Goal: Task Accomplishment & Management: Manage account settings

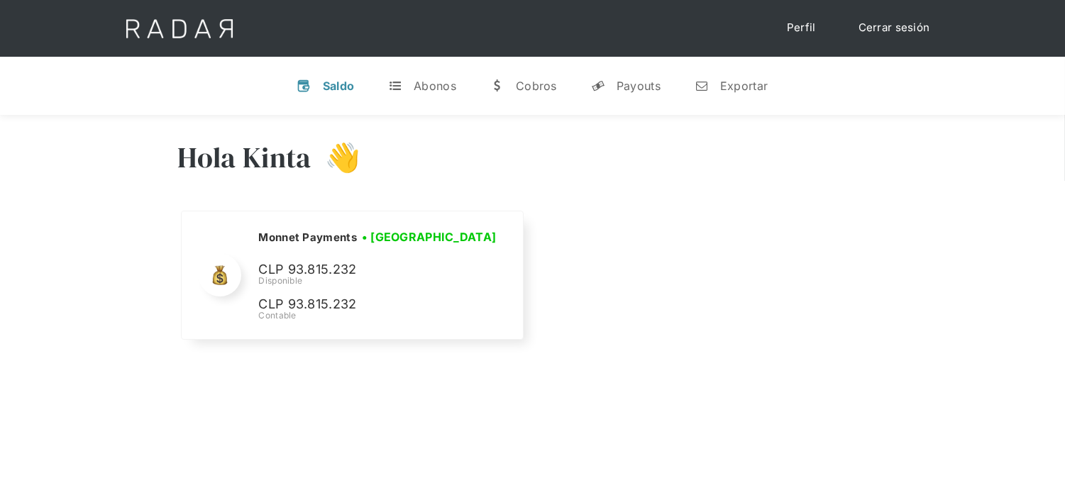
click at [897, 30] on link "Cerrar sesión" at bounding box center [895, 28] width 100 height 28
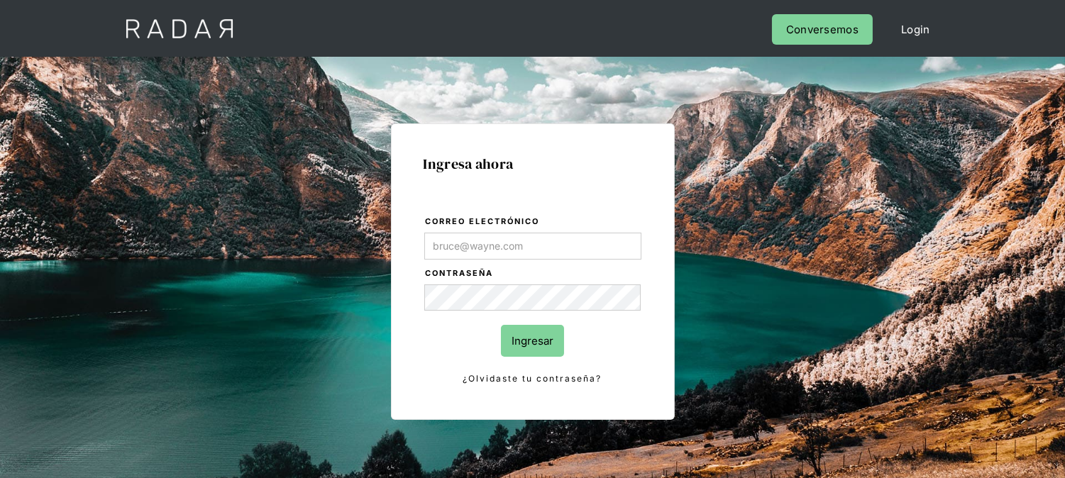
type input "[EMAIL_ADDRESS][DOMAIN_NAME]"
click at [525, 344] on input "Ingresar" at bounding box center [532, 341] width 63 height 32
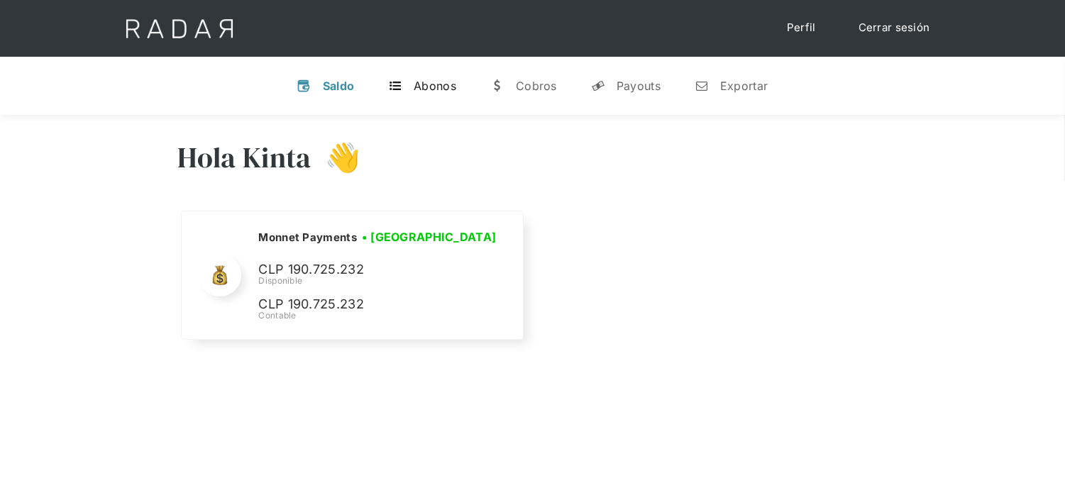
click at [427, 89] on div "Abonos" at bounding box center [435, 86] width 43 height 14
